Goal: Use online tool/utility: Utilize a website feature to perform a specific function

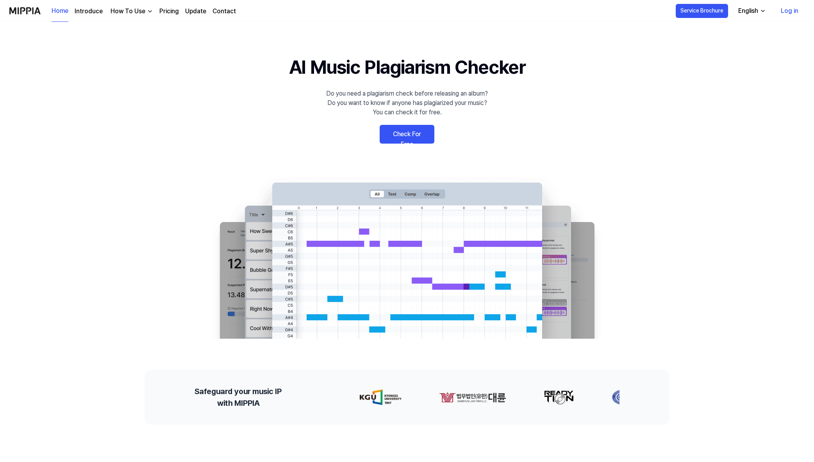
click at [409, 136] on link "Check For Free" at bounding box center [407, 134] width 55 height 19
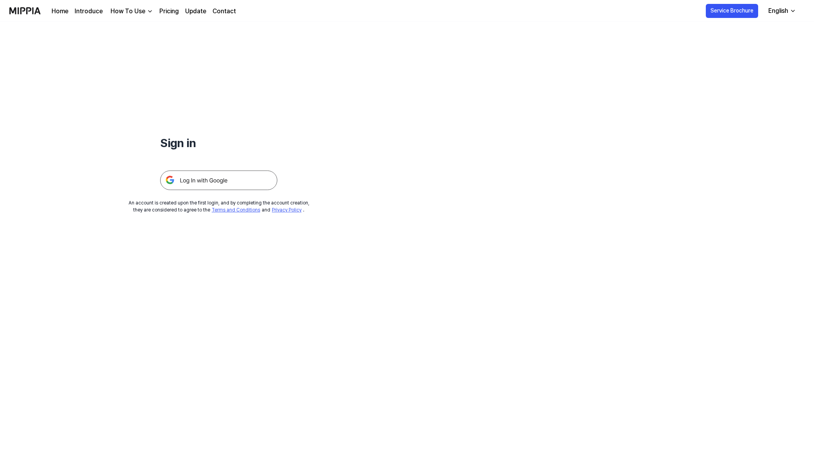
click at [212, 180] on img at bounding box center [218, 181] width 117 height 20
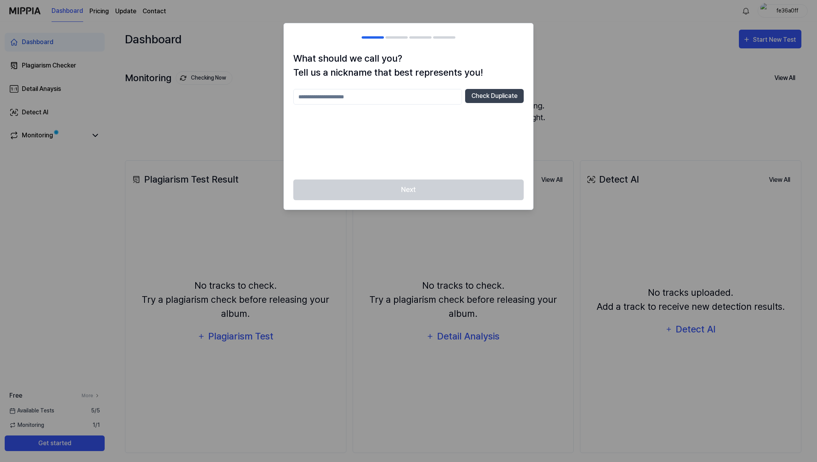
click at [394, 95] on input "text" at bounding box center [377, 97] width 169 height 16
type input "********"
click at [503, 91] on button "Check Duplicate" at bounding box center [494, 96] width 59 height 14
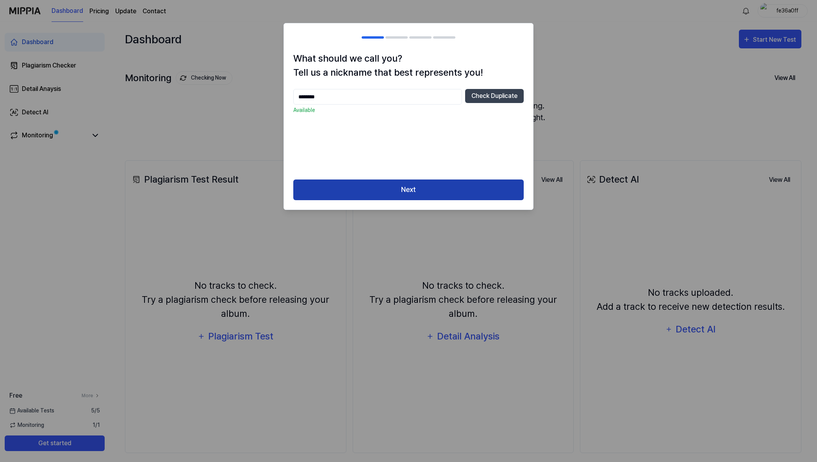
click at [388, 185] on button "Next" at bounding box center [408, 190] width 230 height 21
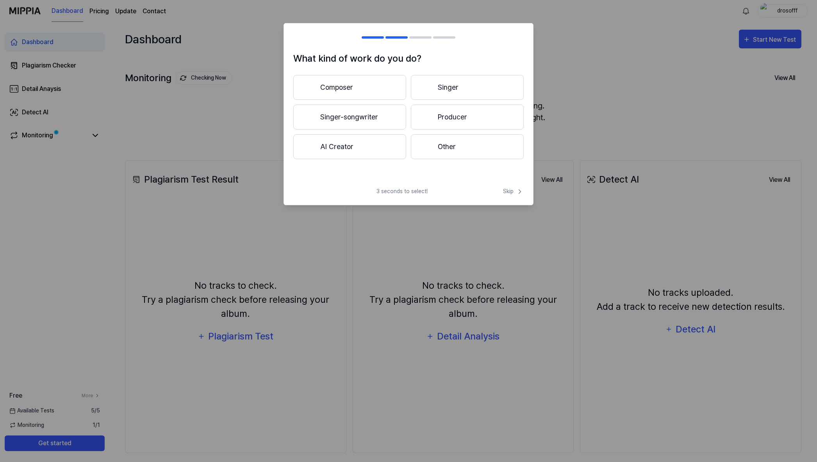
click at [459, 120] on button "Producer" at bounding box center [467, 117] width 113 height 25
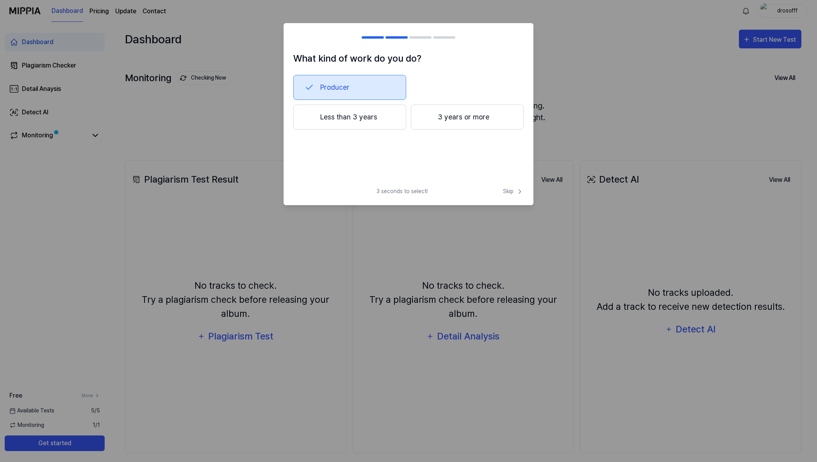
click at [372, 120] on button "Less than 3 years" at bounding box center [349, 117] width 113 height 25
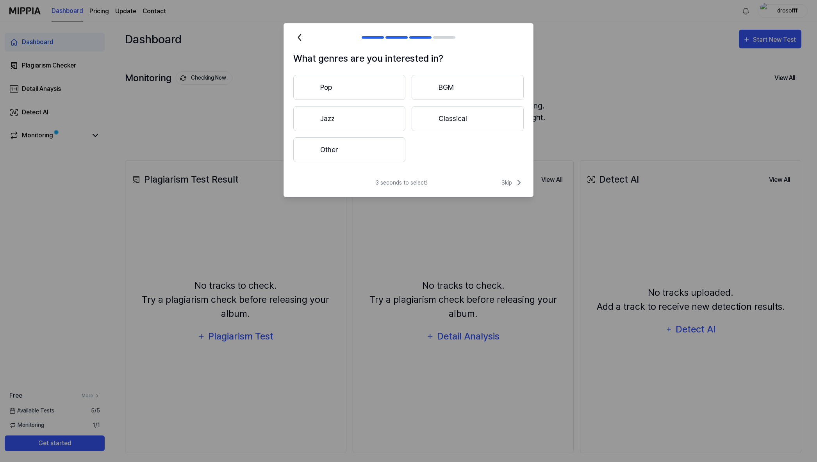
click at [357, 122] on button "Jazz" at bounding box center [349, 118] width 112 height 25
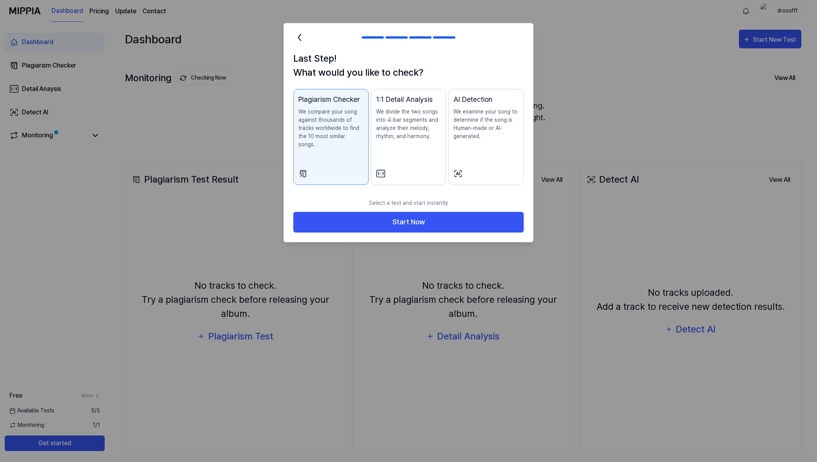
click at [336, 142] on div "Plagiarism Checker We compare your song against thousands of tracks worldwide t…" at bounding box center [330, 129] width 65 height 70
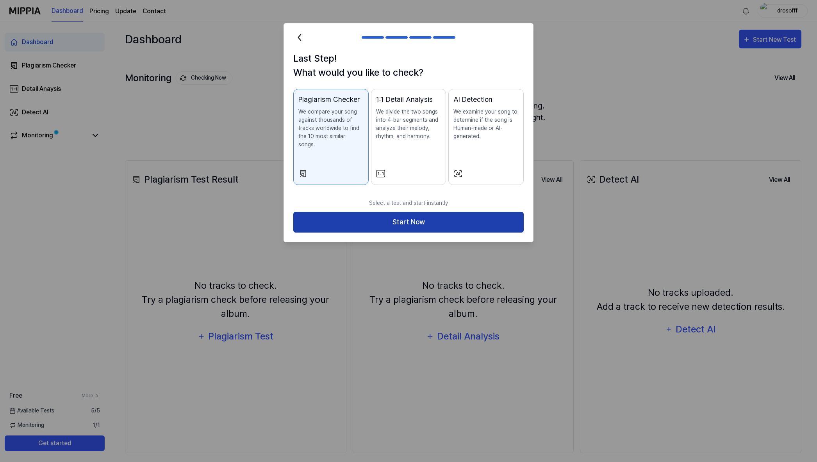
click at [404, 213] on button "Start Now" at bounding box center [408, 222] width 230 height 21
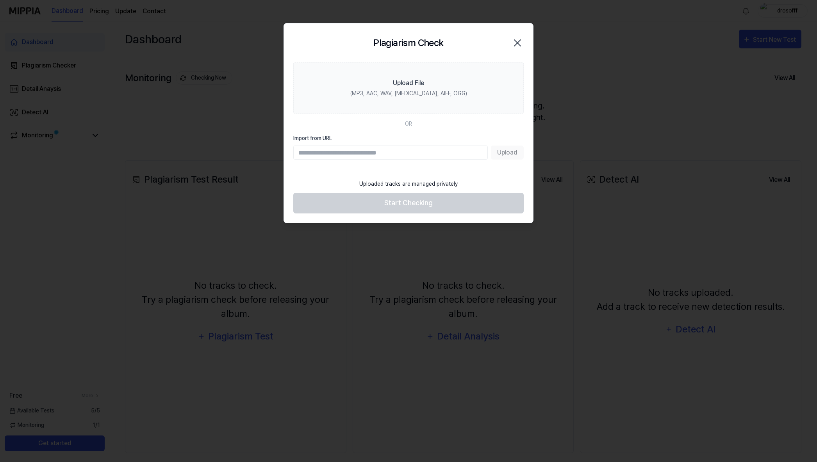
paste input "**********"
type input "**********"
click at [507, 153] on button "Upload" at bounding box center [507, 153] width 33 height 14
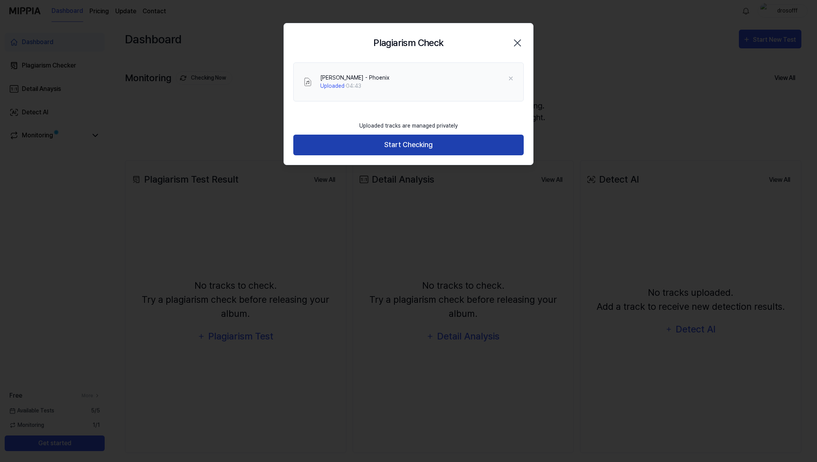
click at [405, 145] on button "Start Checking" at bounding box center [408, 145] width 230 height 21
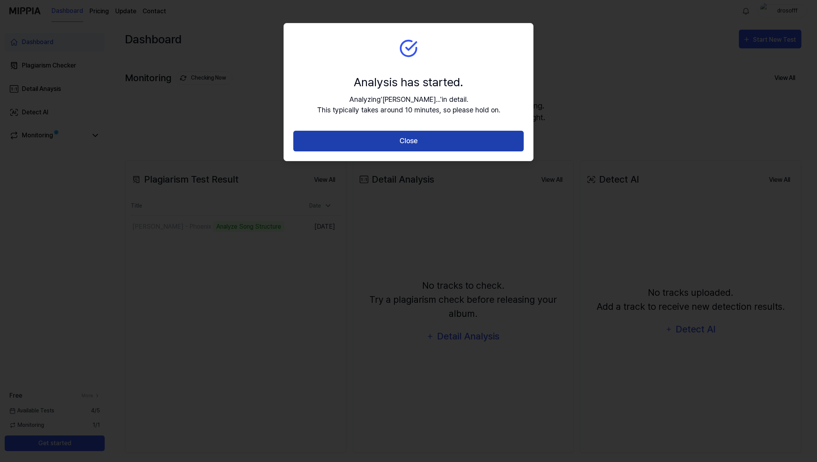
click at [426, 144] on button "Close" at bounding box center [408, 141] width 230 height 21
